Goal: Contribute content: Contribute content

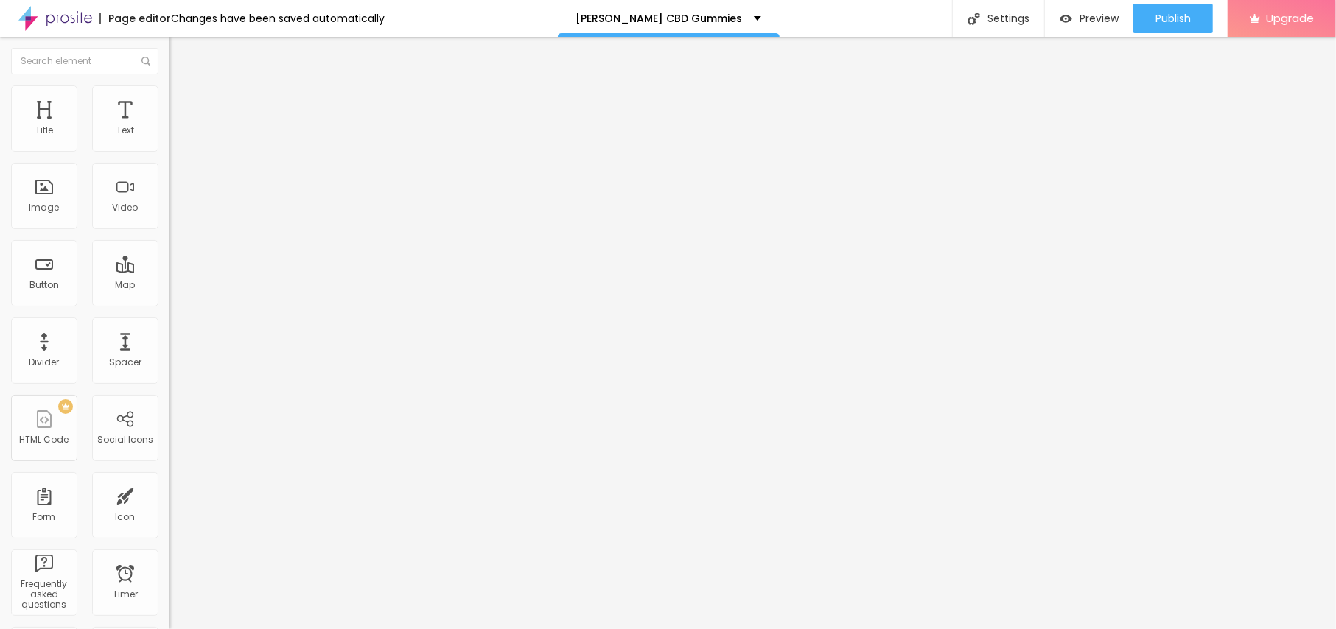
click at [170, 127] on span "Add image" at bounding box center [200, 120] width 60 height 13
click at [170, 96] on li "Style" at bounding box center [255, 92] width 170 height 15
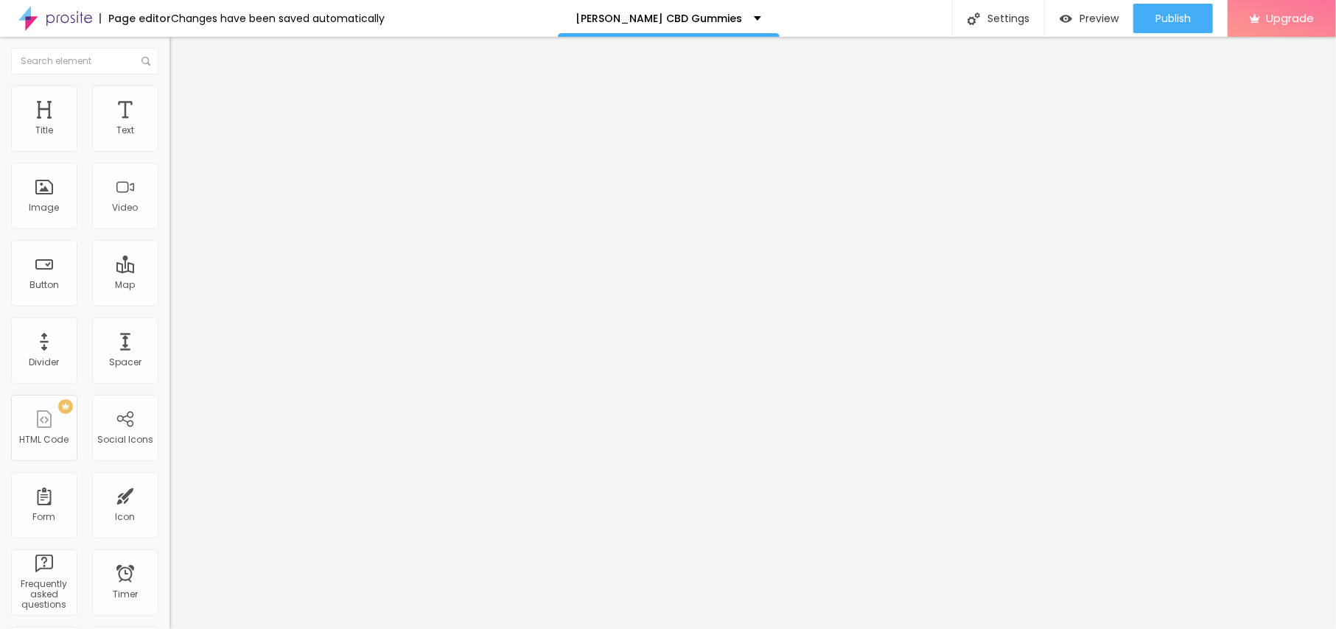
type input "95"
type input "90"
type input "85"
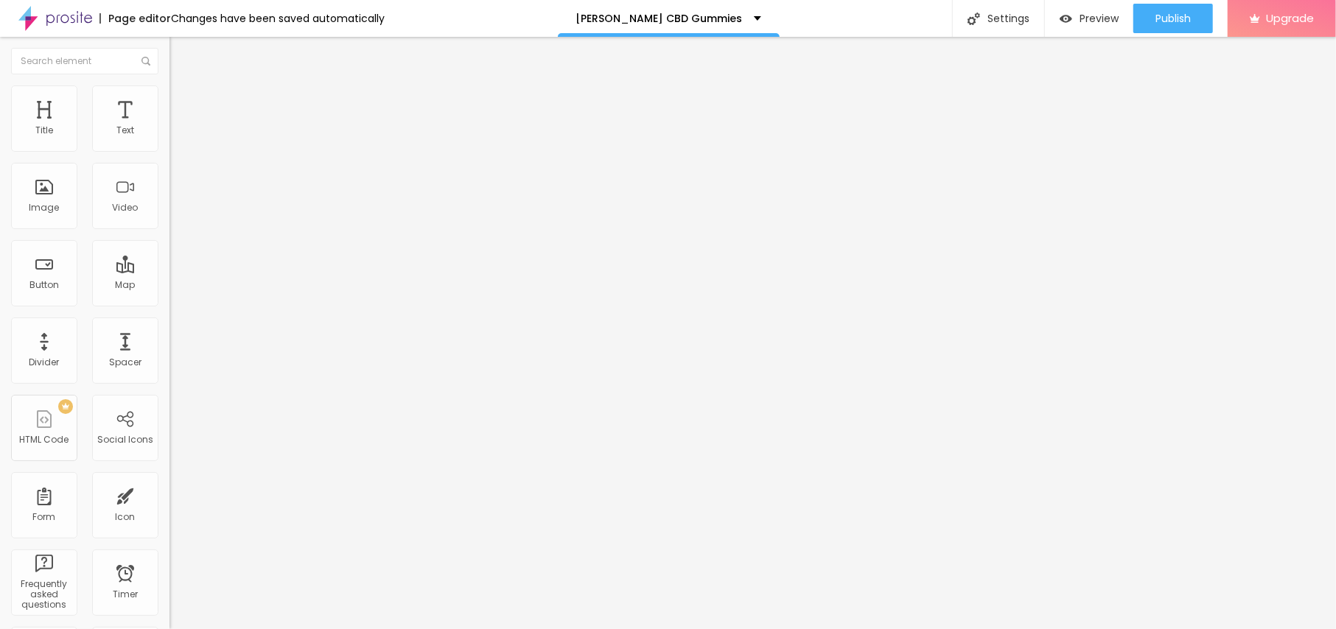
type input "85"
type input "80"
type input "75"
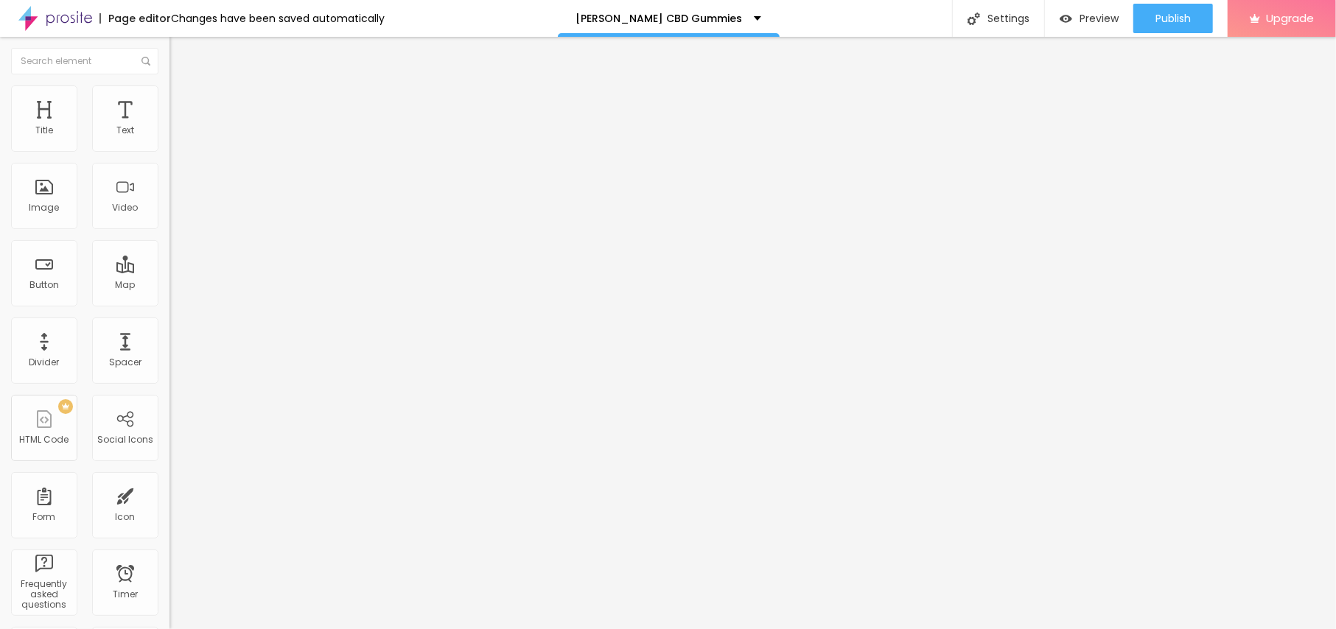
type input "70"
type input "65"
type input "60"
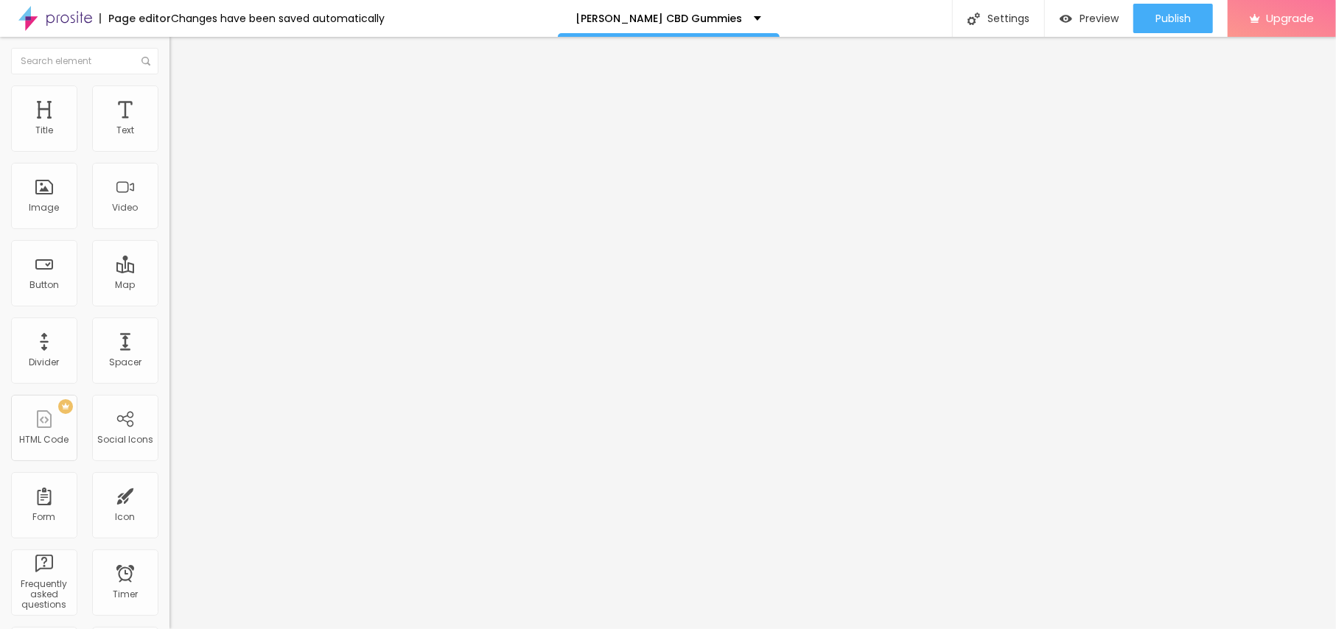
type input "60"
type input "55"
type input "50"
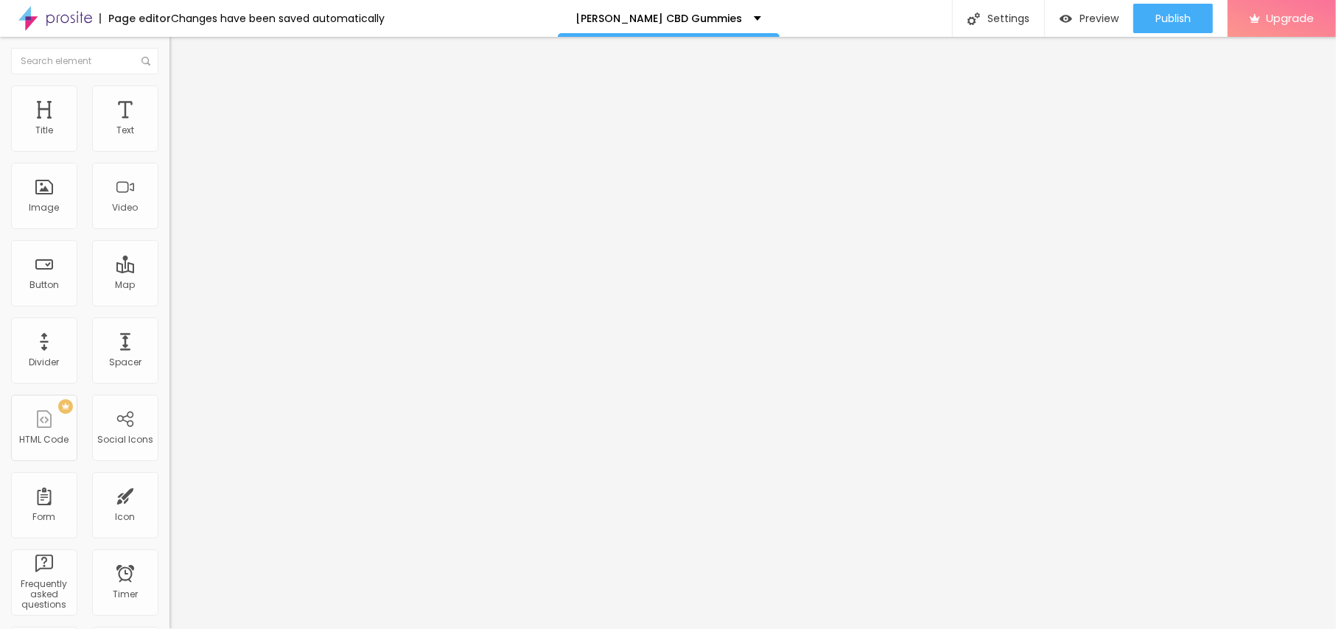
type input "45"
type input "40"
drag, startPoint x: 152, startPoint y: 160, endPoint x: 60, endPoint y: 150, distance: 91.9
type input "40"
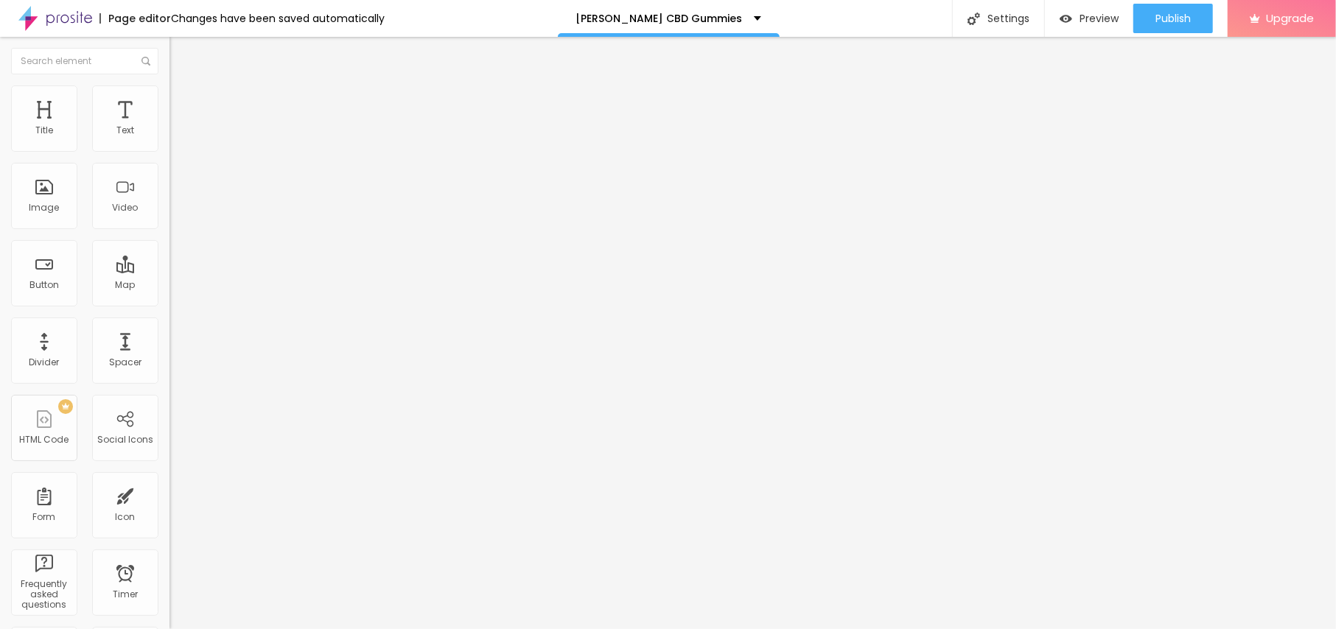
click at [170, 150] on input "range" at bounding box center [217, 145] width 95 height 12
click at [183, 87] on span "Content" at bounding box center [201, 80] width 36 height 13
click at [170, 149] on input "text" at bounding box center [258, 141] width 177 height 15
paste input "[PERSON_NAME] CBD Gummies"
type input "[PERSON_NAME] CBD Gummies"
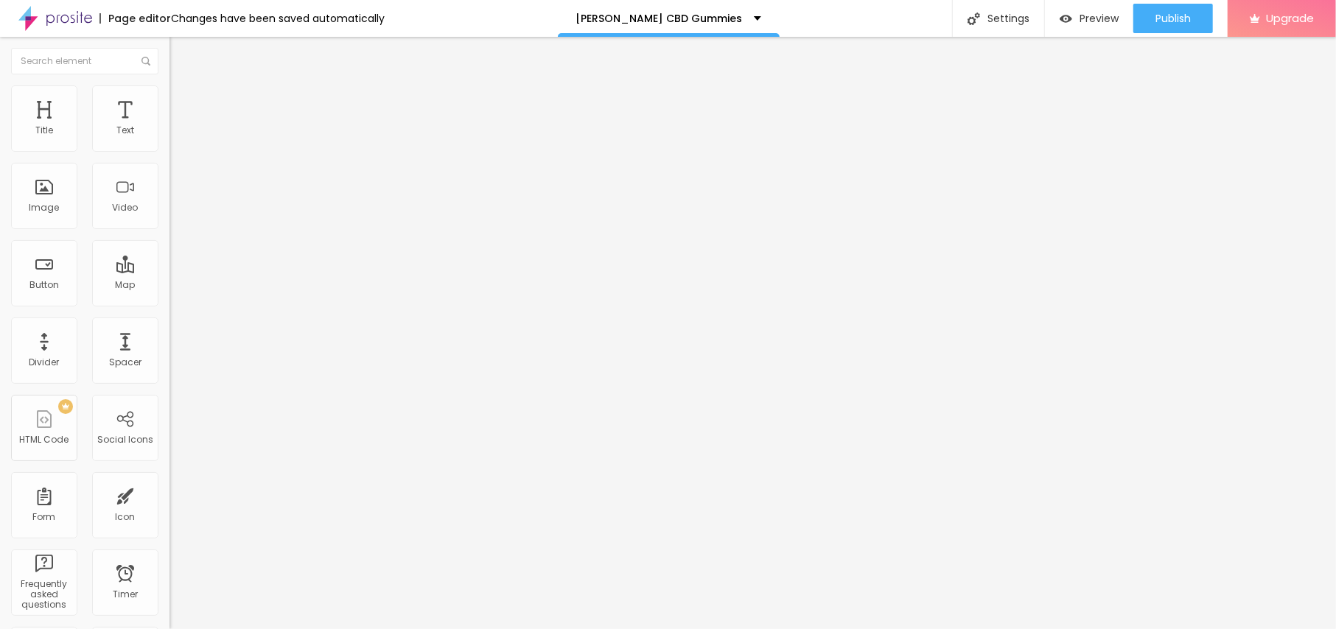
drag, startPoint x: 69, startPoint y: 397, endPoint x: 0, endPoint y: 397, distance: 69.3
click at [170, 337] on div "Change image Image description (Alt) [PERSON_NAME] CBD Gummies Align Aspect Rat…" at bounding box center [255, 226] width 170 height 222
paste input "[URL][DOMAIN_NAME][DOMAIN_NAME][PERSON_NAME]"
type input "[URL][DOMAIN_NAME][DOMAIN_NAME][PERSON_NAME]"
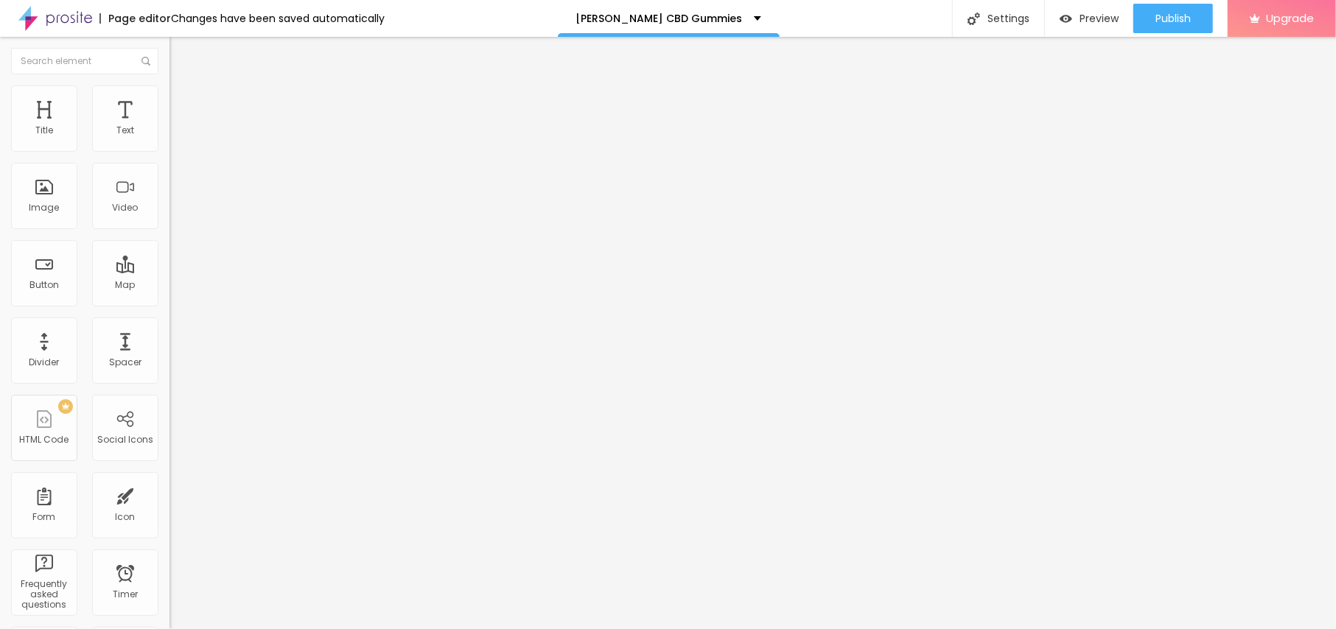
scroll to position [0, 0]
click at [128, 130] on div "Text" at bounding box center [125, 118] width 66 height 66
click at [130, 136] on div "Text" at bounding box center [125, 118] width 66 height 66
drag, startPoint x: 68, startPoint y: 172, endPoint x: 0, endPoint y: 166, distance: 68.1
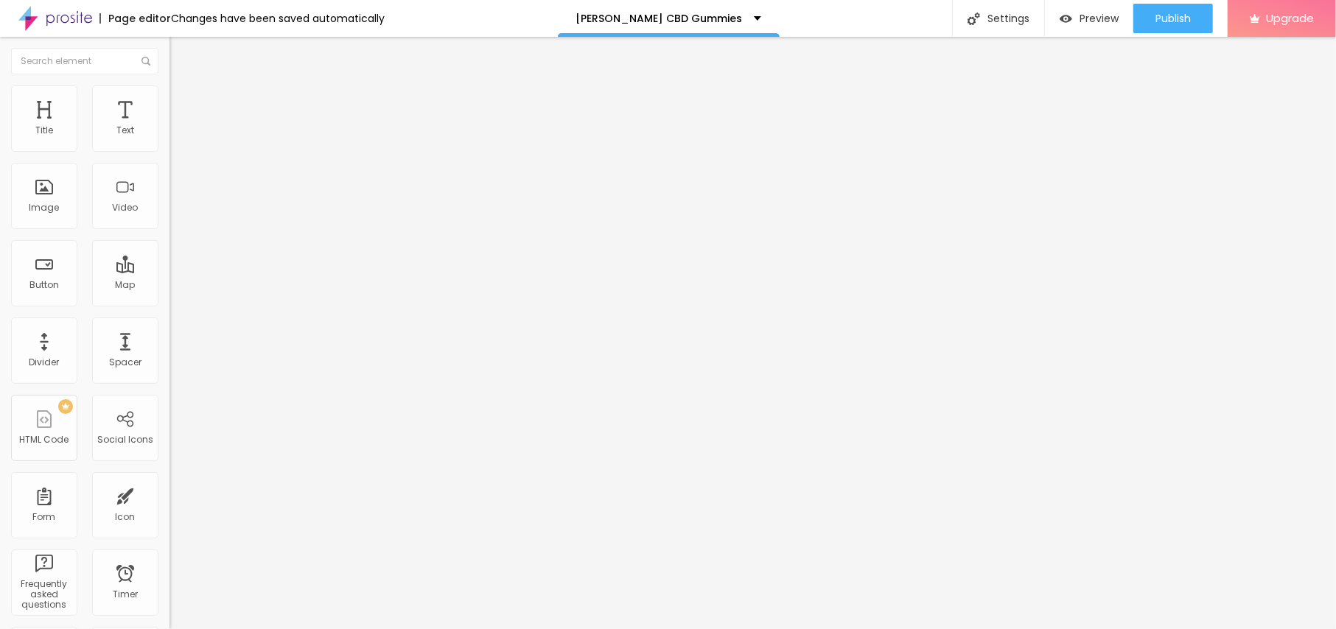
click at [170, 166] on div "Text Click me Align Size Default Small Default Big Link URL https:// Open in ne…" at bounding box center [255, 222] width 170 height 214
paste input "😍👇SHOP NOW😍👇"
click at [170, 139] on input "😍👇SHOP NOW😍👇" at bounding box center [258, 131] width 177 height 15
type input "😍👇SHOP NOW😍👇"
drag, startPoint x: 72, startPoint y: 313, endPoint x: 0, endPoint y: 313, distance: 72.2
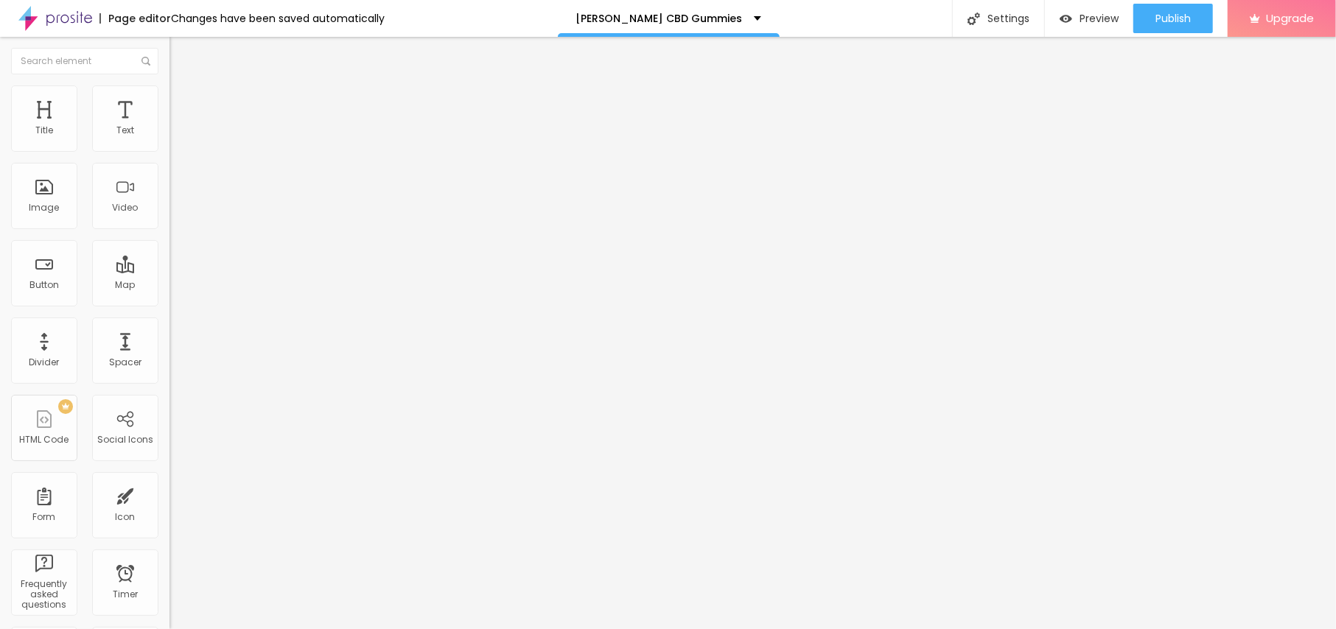
click at [170, 313] on div "Text 😍👇SHOP NOW😍👇 Align Size Default Small Default Big Link URL https:// Open i…" at bounding box center [255, 222] width 170 height 214
paste input "[URL][DOMAIN_NAME][PERSON_NAME]"
type input "[URL][DOMAIN_NAME][PERSON_NAME]"
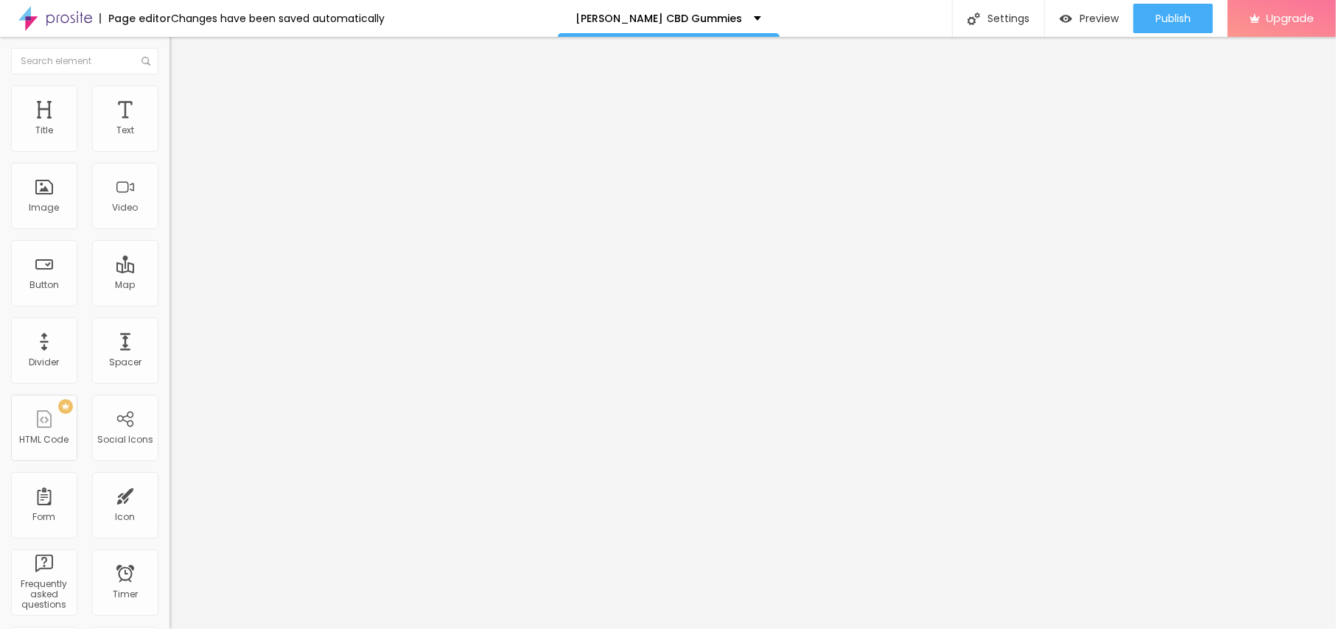
click at [177, 136] on icon "button" at bounding box center [180, 133] width 6 height 6
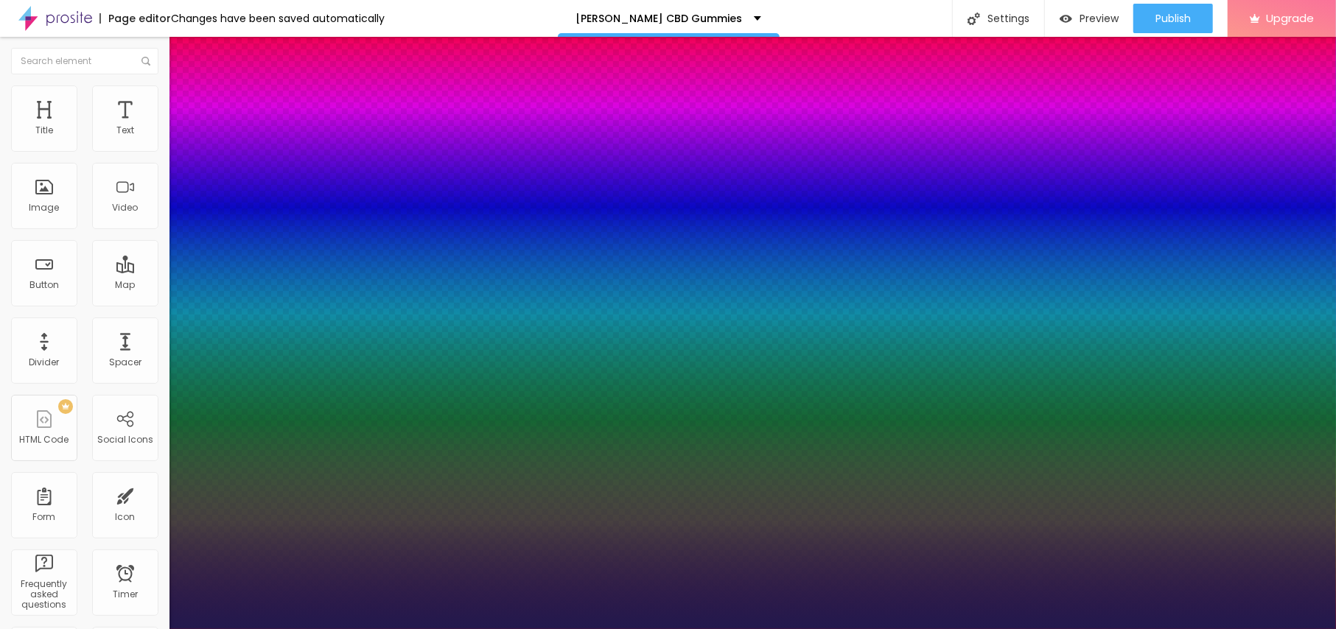
type input "1"
type input "18"
type input "1"
type input "20"
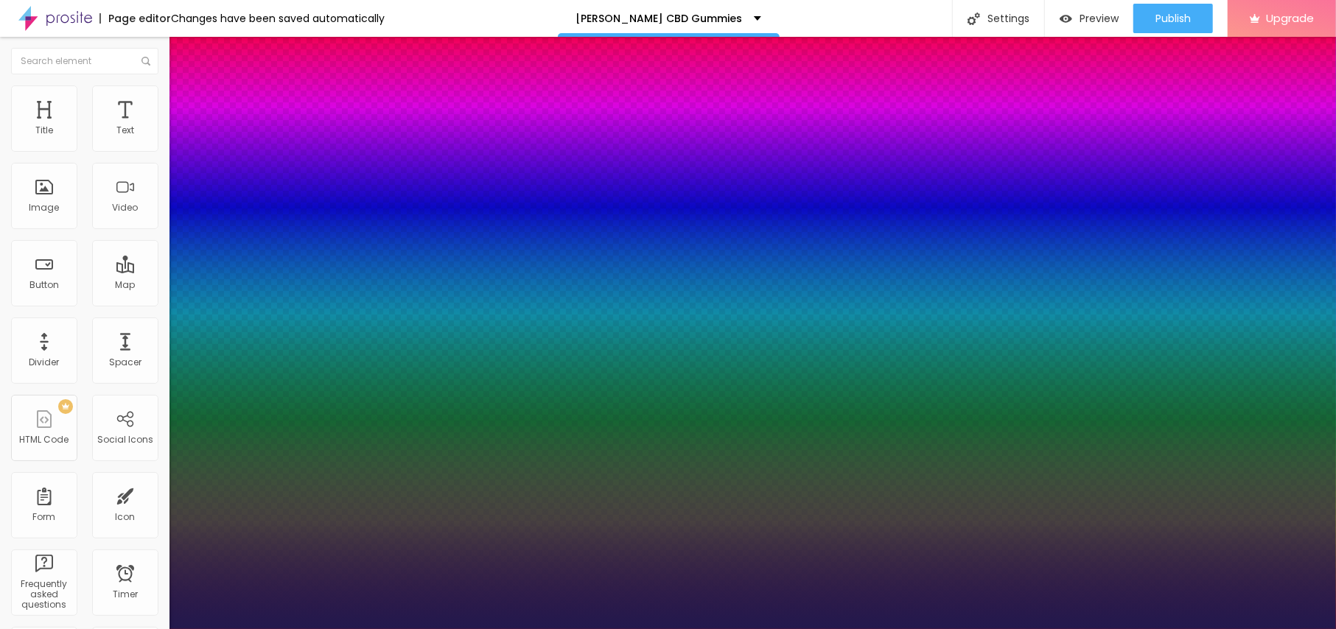
type input "20"
type input "1"
type input "21"
type input "1"
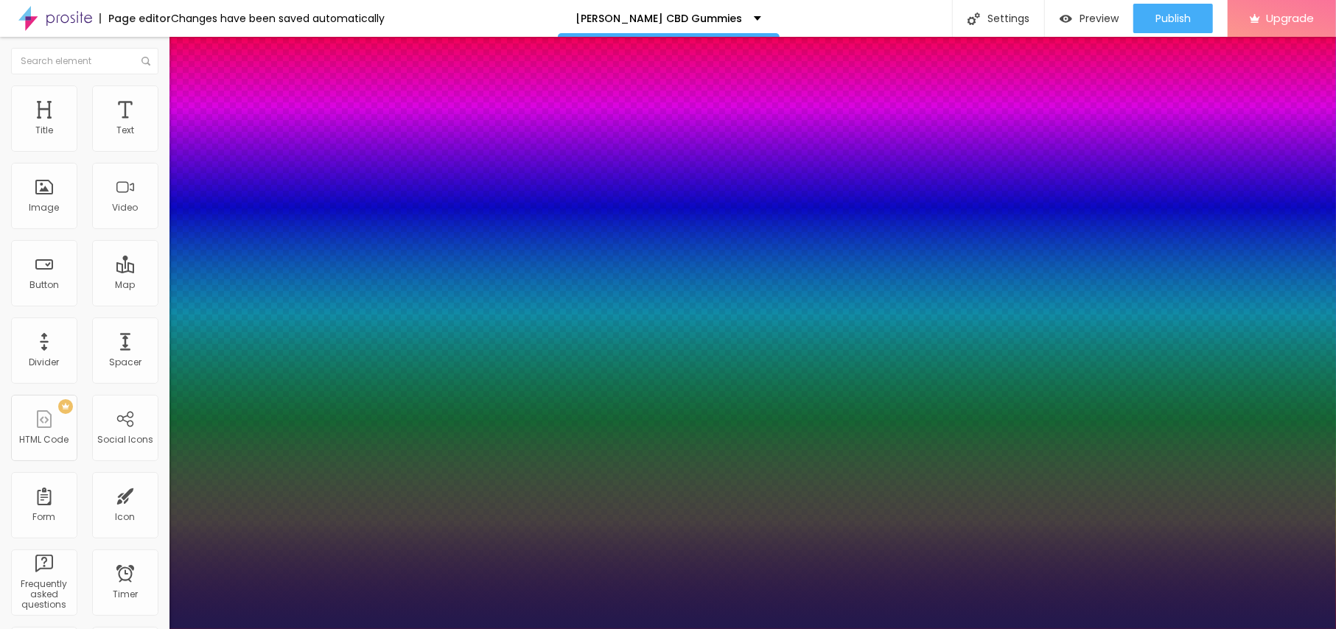
type input "22"
type input "1"
type input "23"
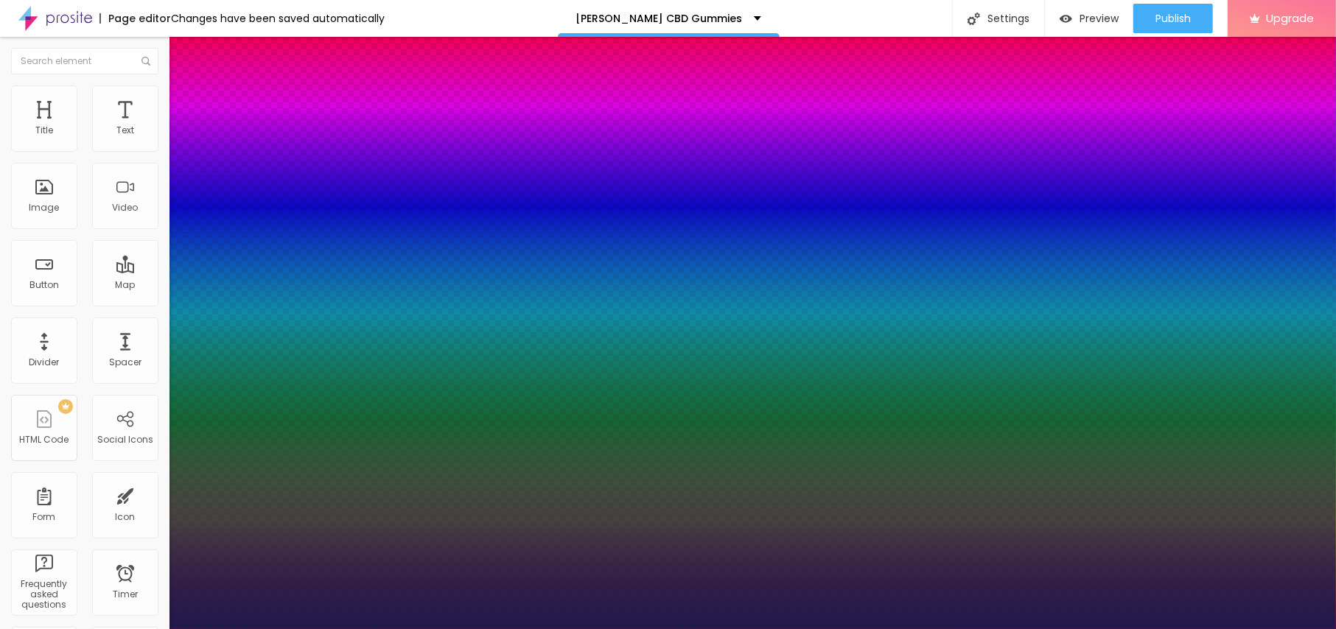
type input "1"
type input "22"
type input "1"
type input "21"
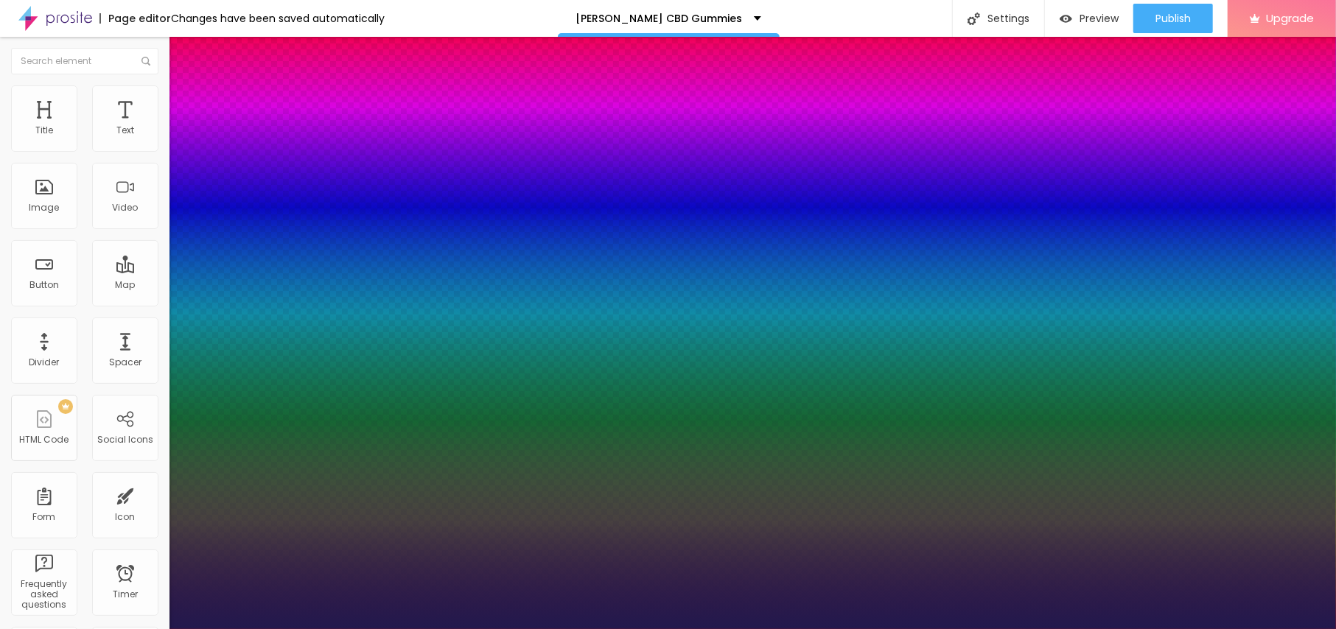
type input "21"
type input "1"
type input "23"
type input "1"
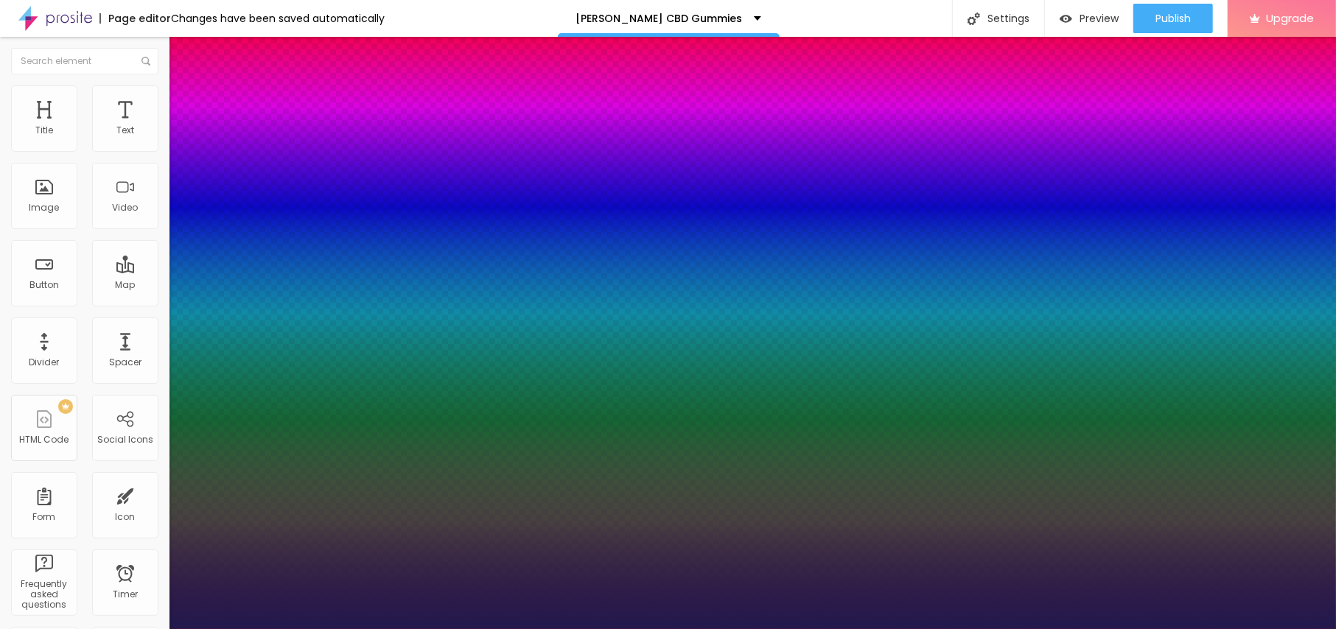
type input "22"
type input "1"
drag, startPoint x: 202, startPoint y: 248, endPoint x: 207, endPoint y: 254, distance: 7.8
type input "22"
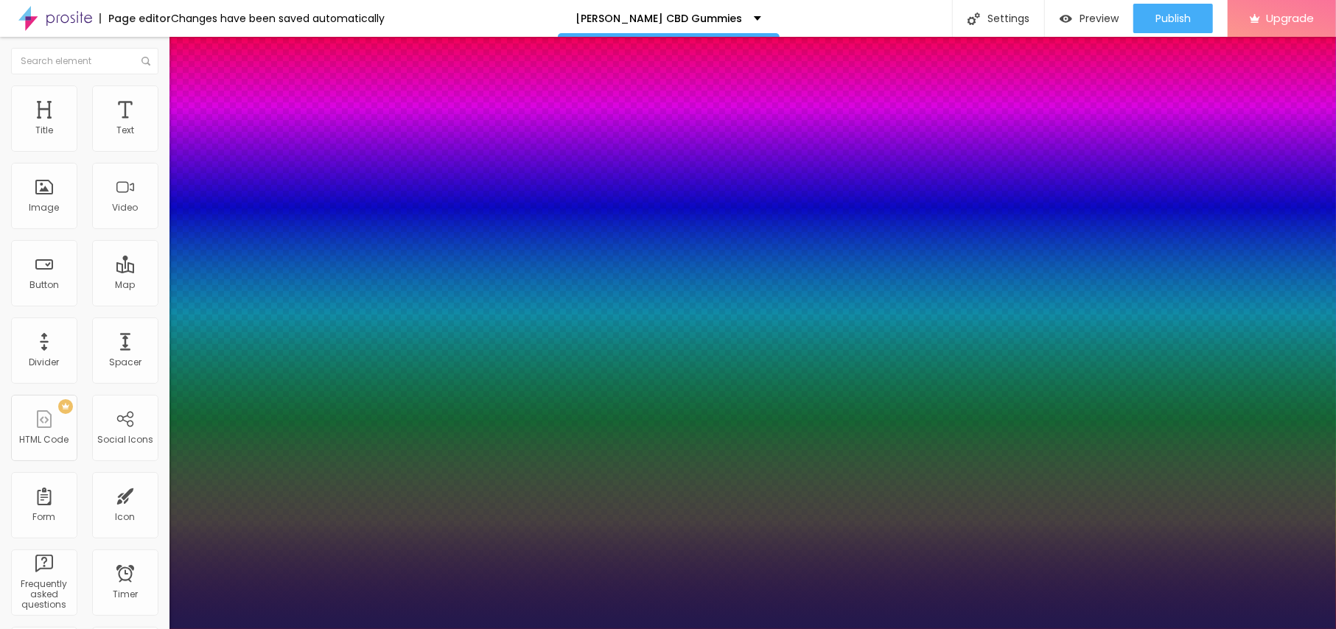
click at [640, 629] on div at bounding box center [668, 629] width 1336 height 0
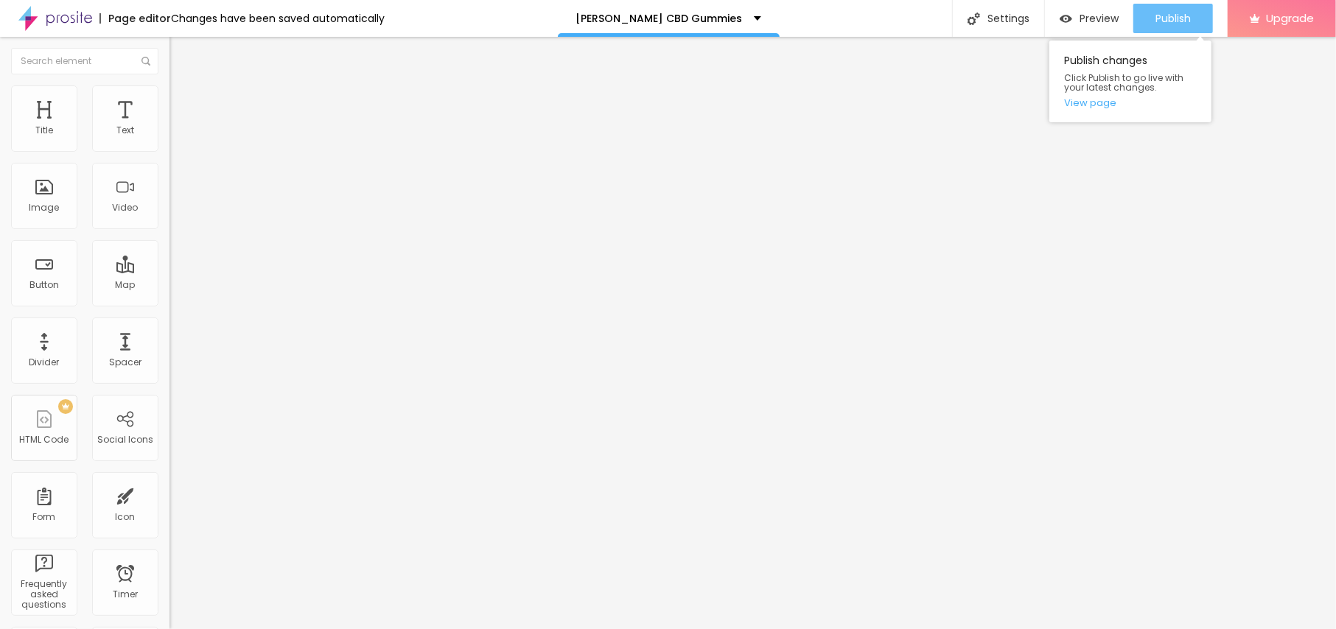
click at [1169, 27] on div "Publish" at bounding box center [1173, 18] width 35 height 29
click at [1100, 103] on link "View page" at bounding box center [1130, 103] width 133 height 10
